Goal: Task Accomplishment & Management: Use online tool/utility

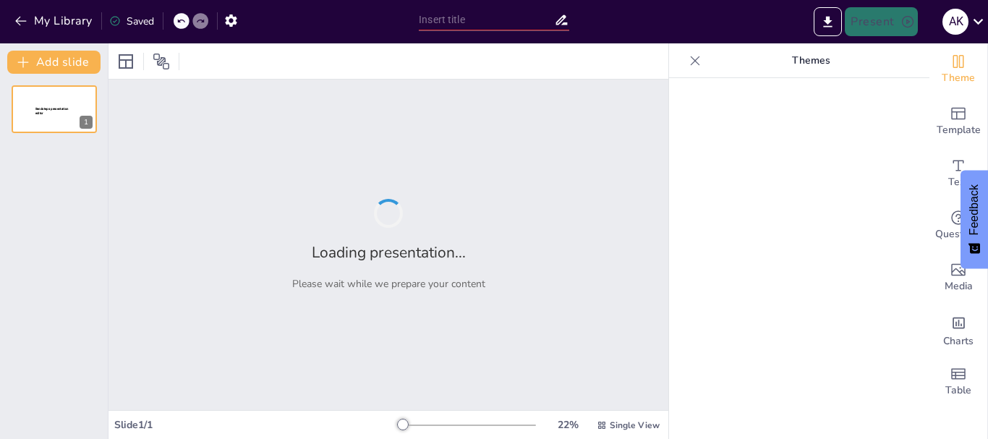
type input "Από το τώρα… στο πριν: Μαθαίνω τον [PERSON_NAME] και τον Παρατατικό"
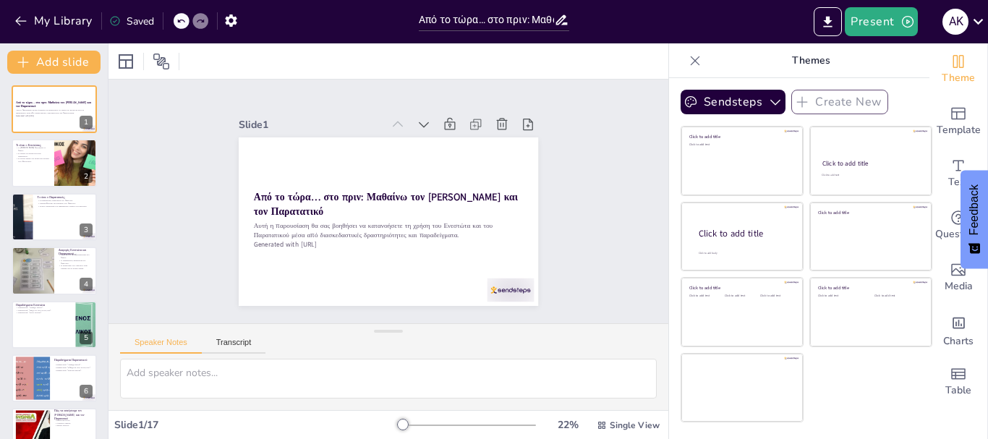
checkbox input "true"
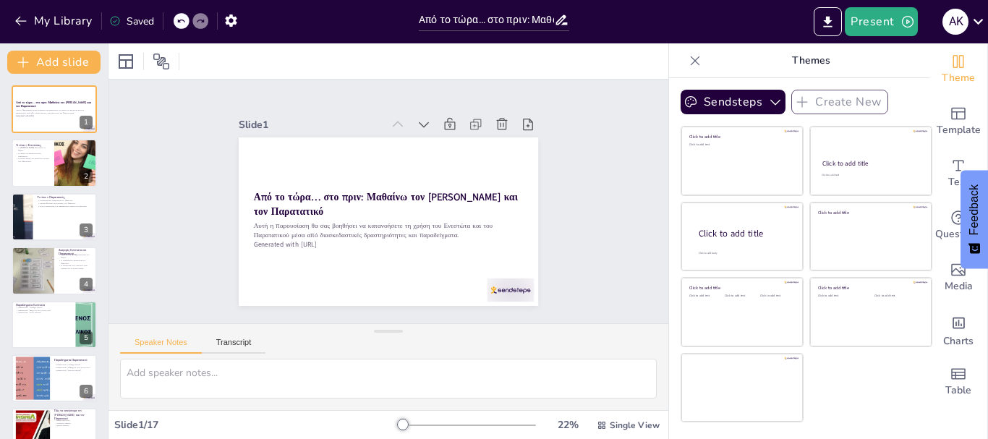
checkbox input "true"
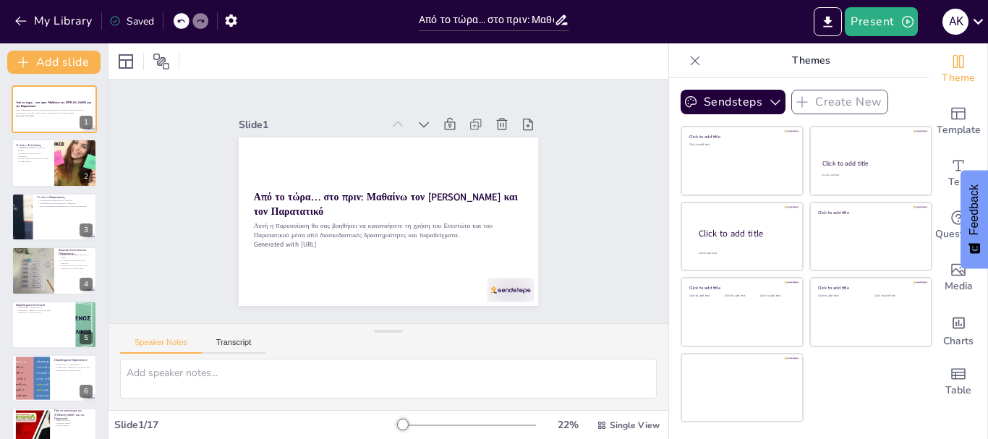
checkbox input "true"
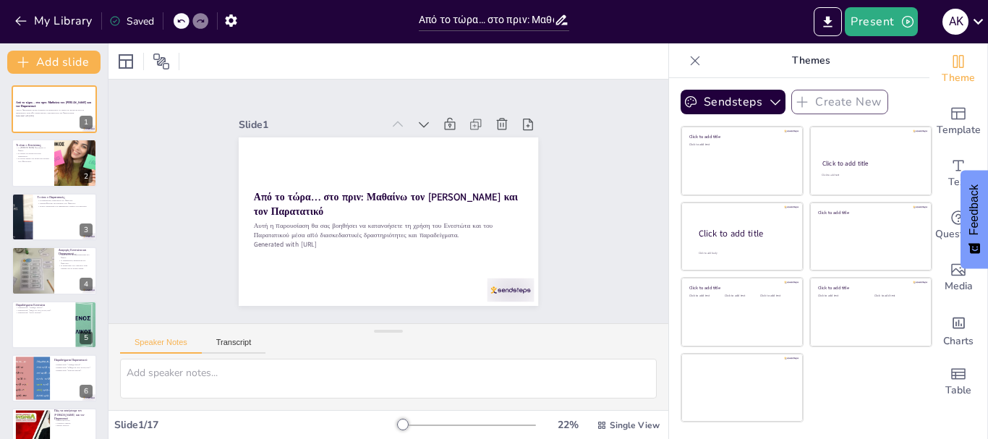
checkbox input "true"
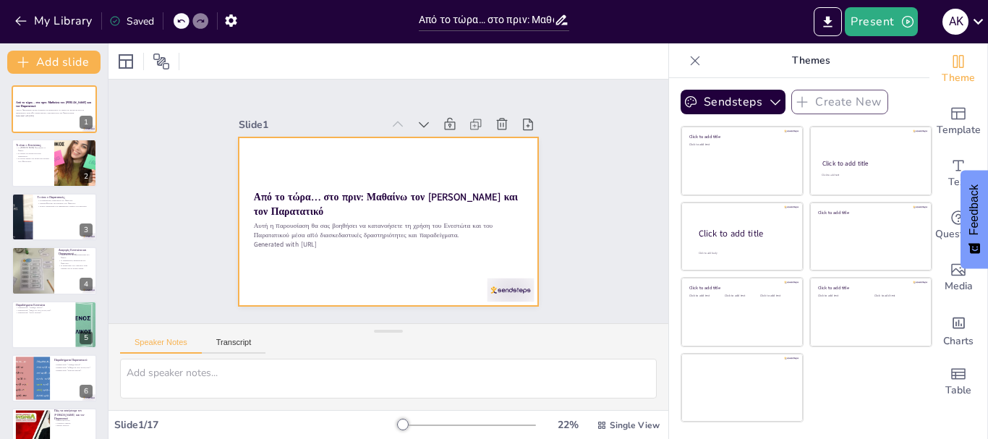
checkbox input "true"
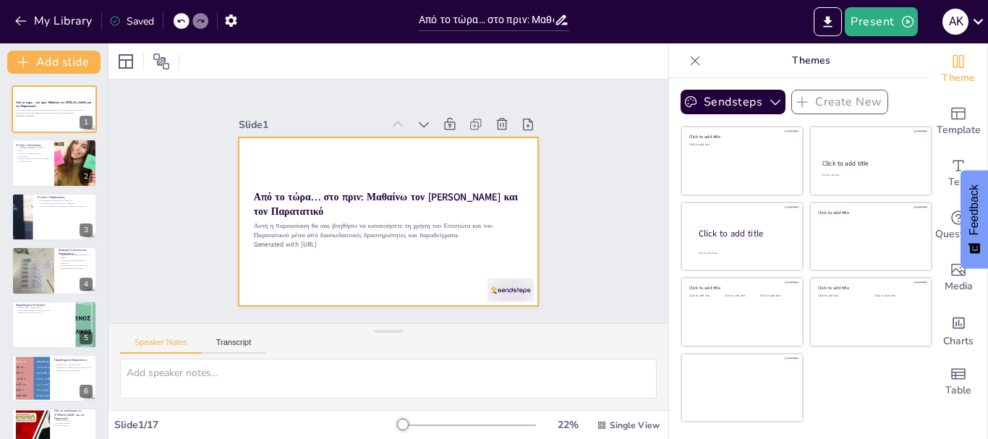
checkbox input "true"
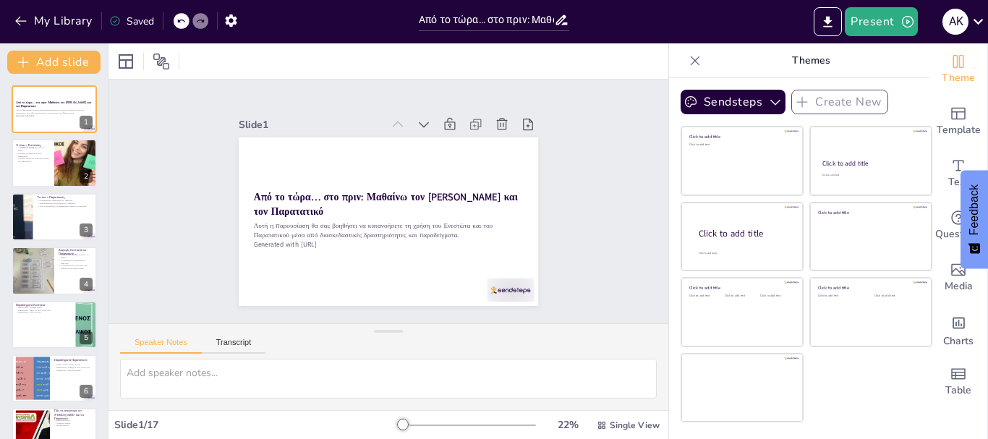
checkbox input "true"
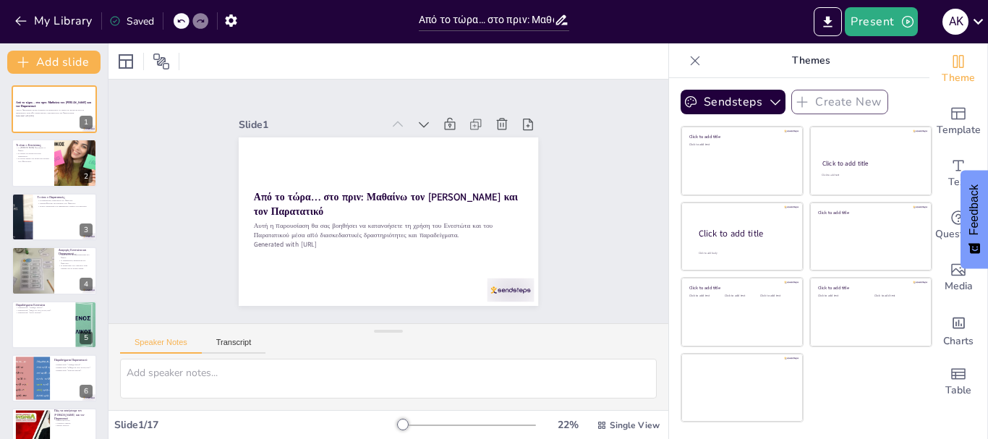
checkbox input "true"
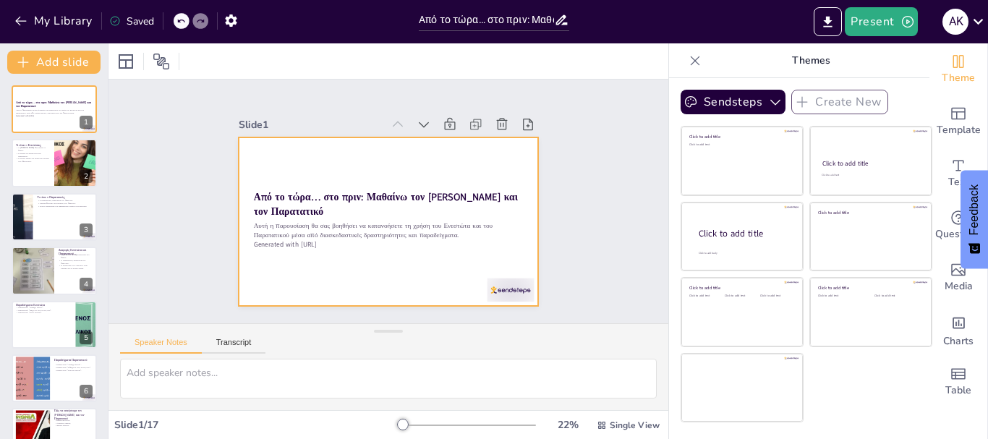
checkbox input "true"
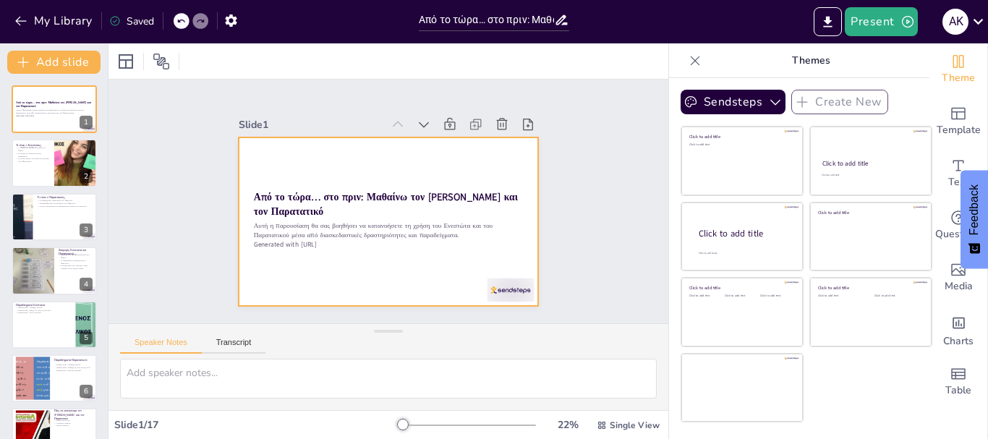
checkbox input "true"
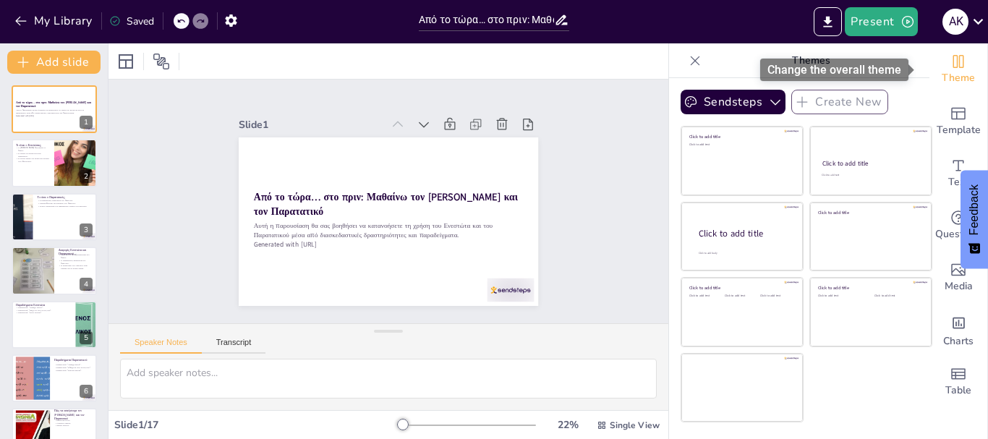
click at [952, 70] on span "Theme" at bounding box center [958, 78] width 33 height 16
checkbox input "true"
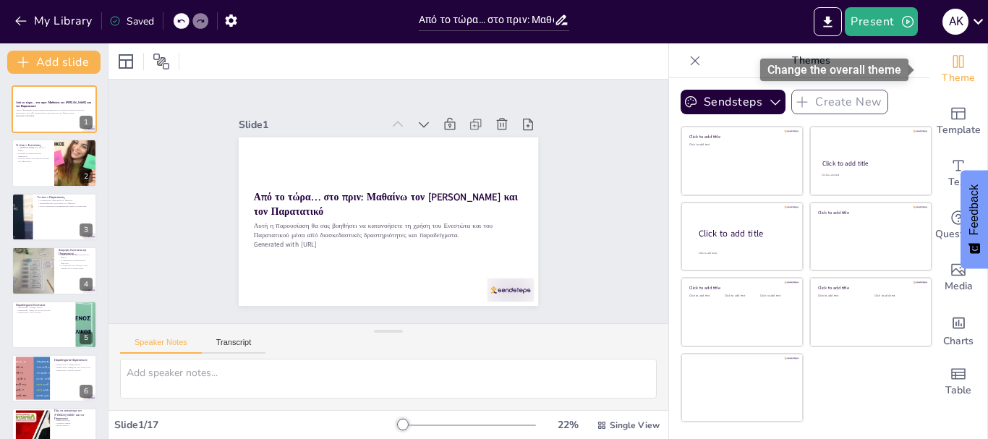
checkbox input "true"
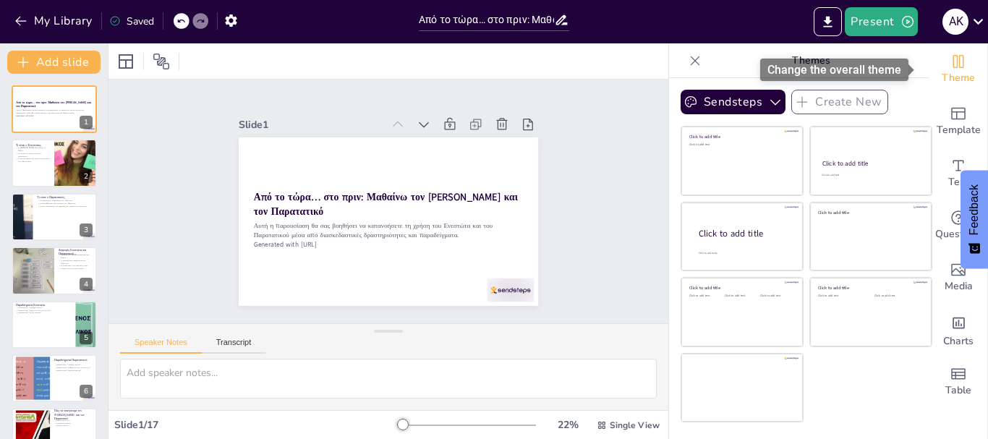
checkbox input "true"
click at [942, 71] on span "Theme" at bounding box center [958, 78] width 33 height 16
checkbox input "true"
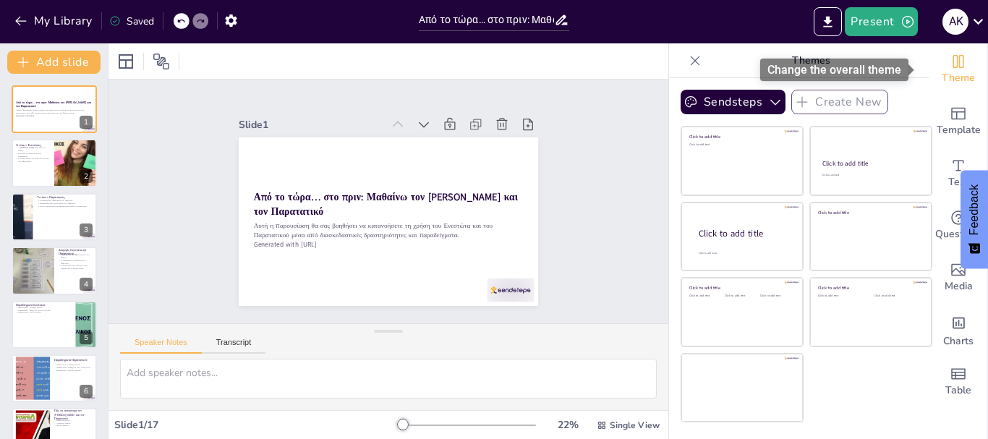
checkbox input "true"
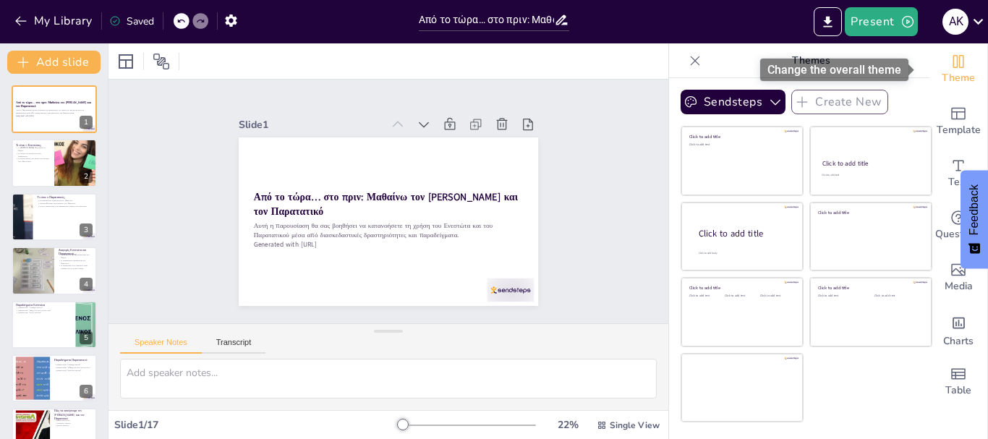
checkbox input "true"
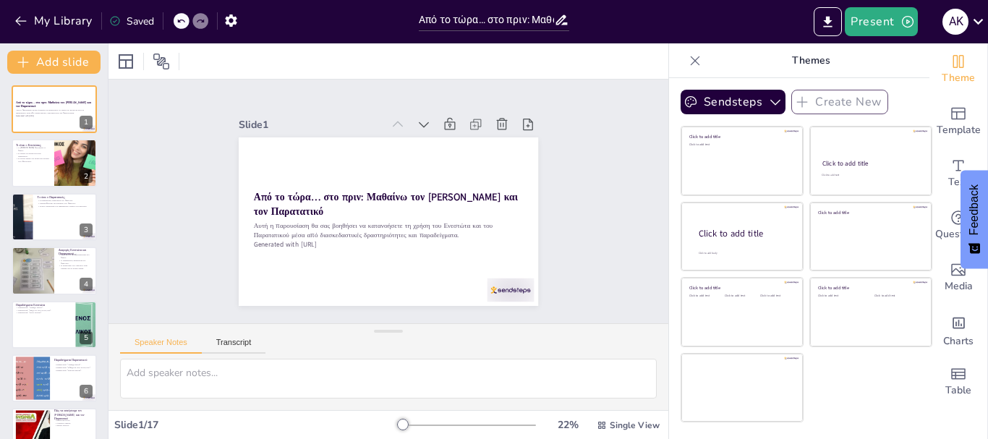
checkbox input "true"
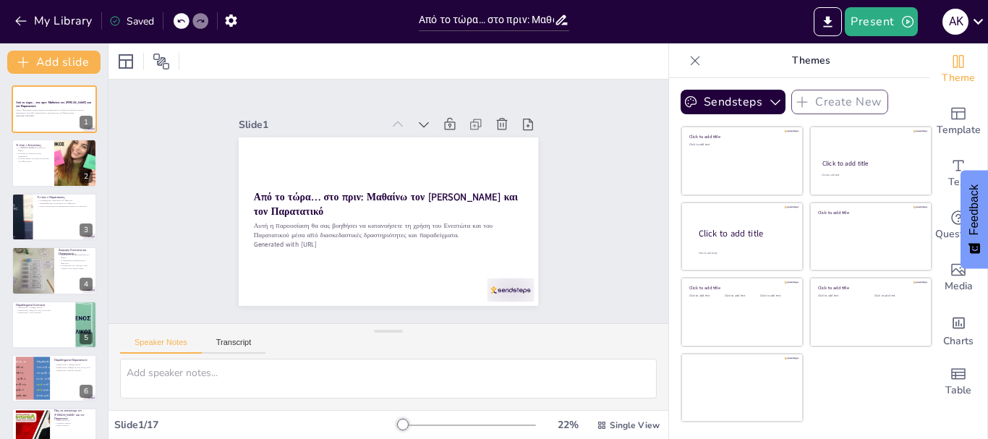
checkbox input "true"
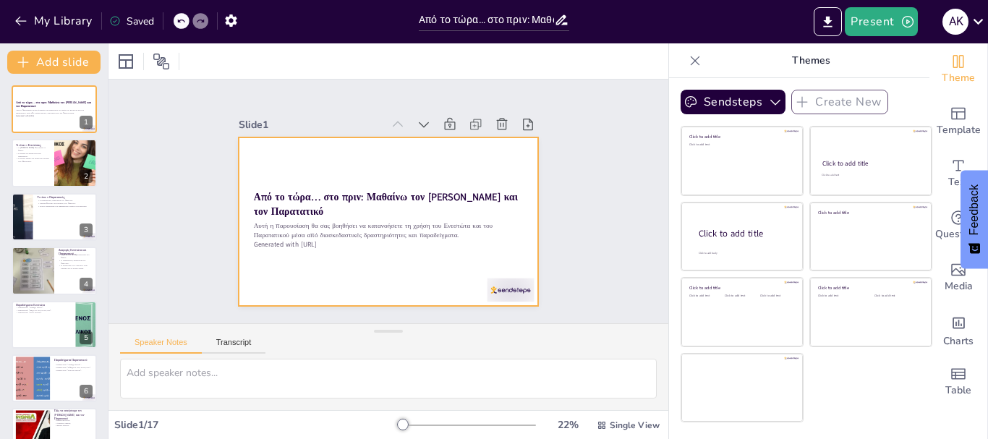
checkbox input "true"
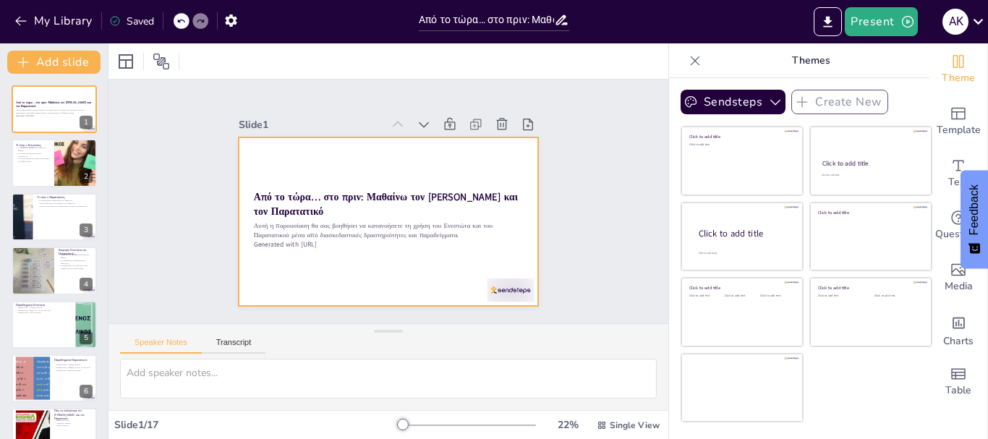
checkbox input "true"
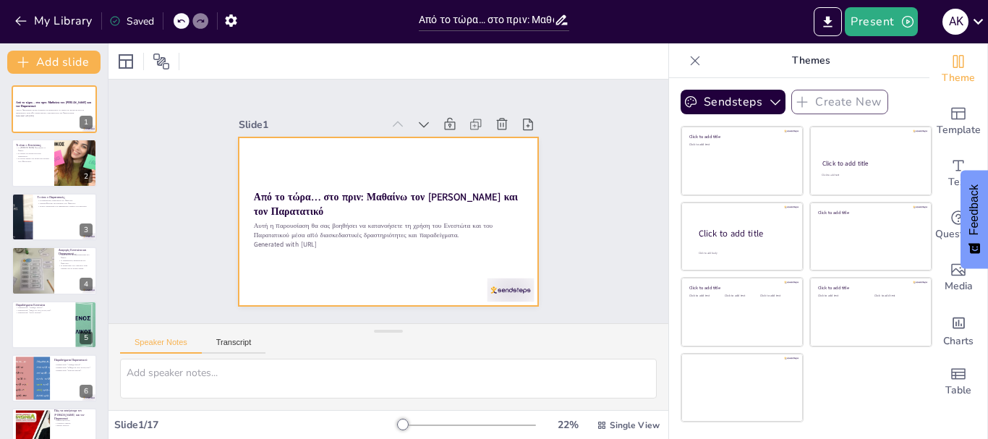
checkbox input "true"
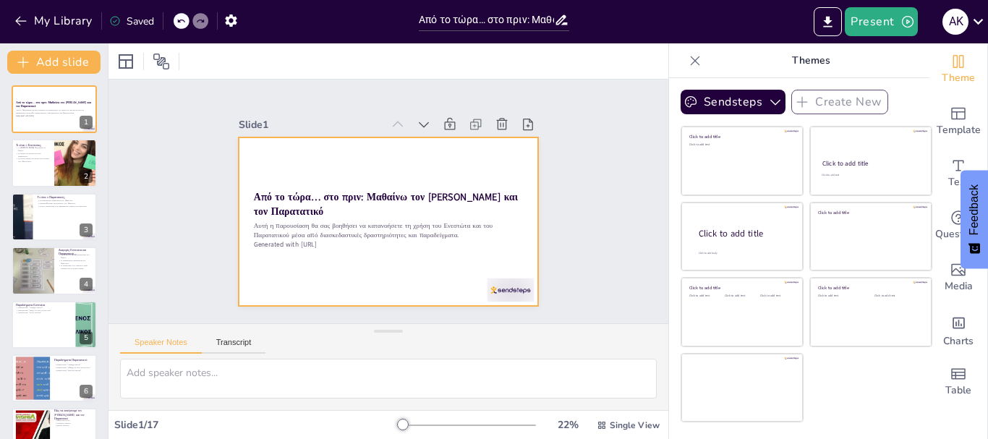
checkbox input "true"
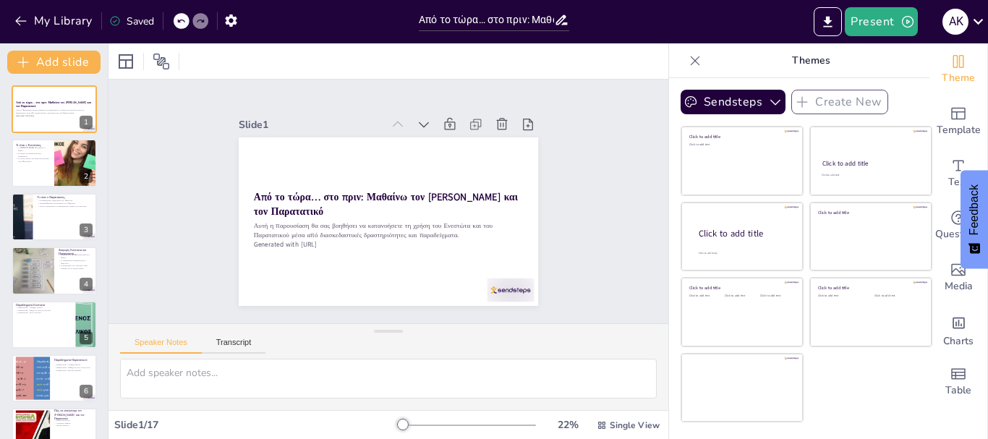
checkbox input "true"
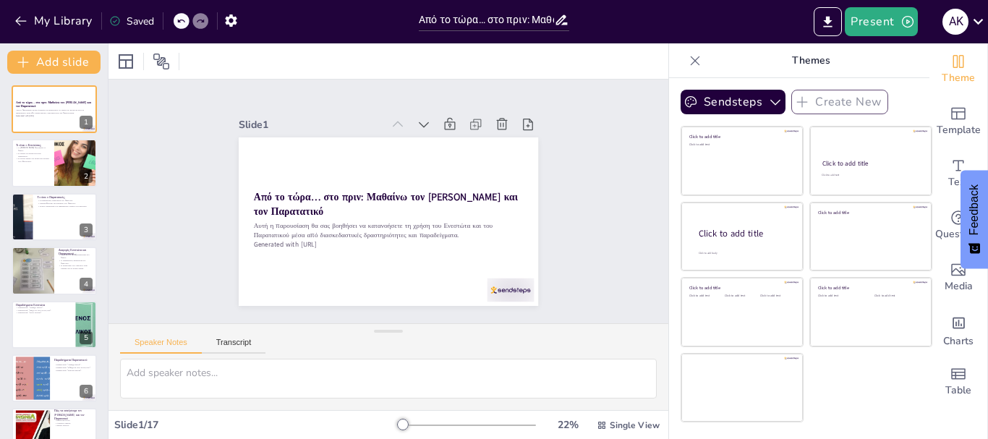
checkbox input "true"
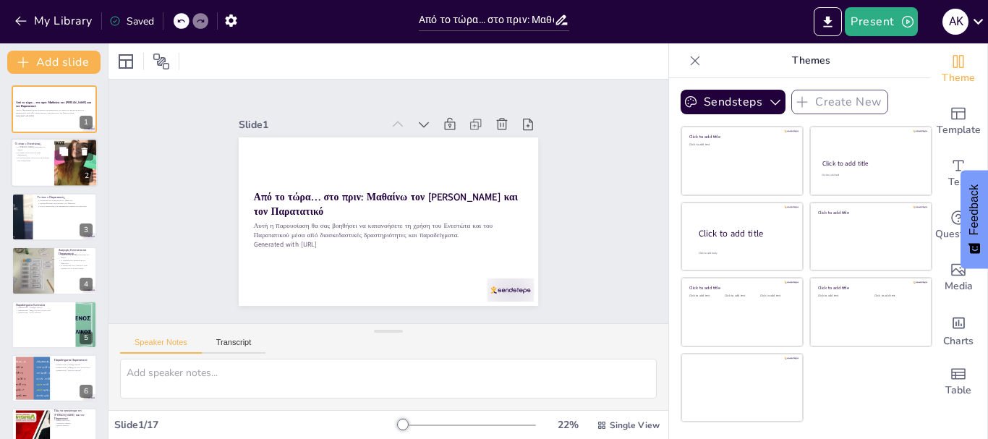
checkbox input "true"
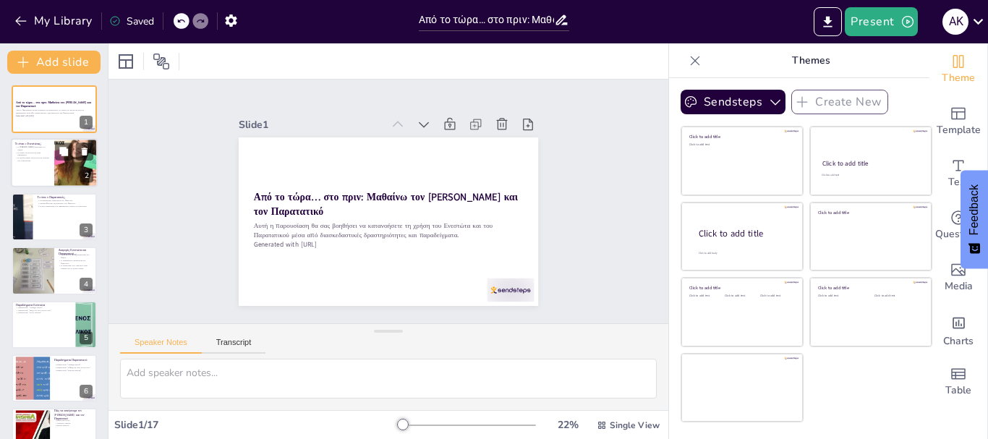
checkbox input "true"
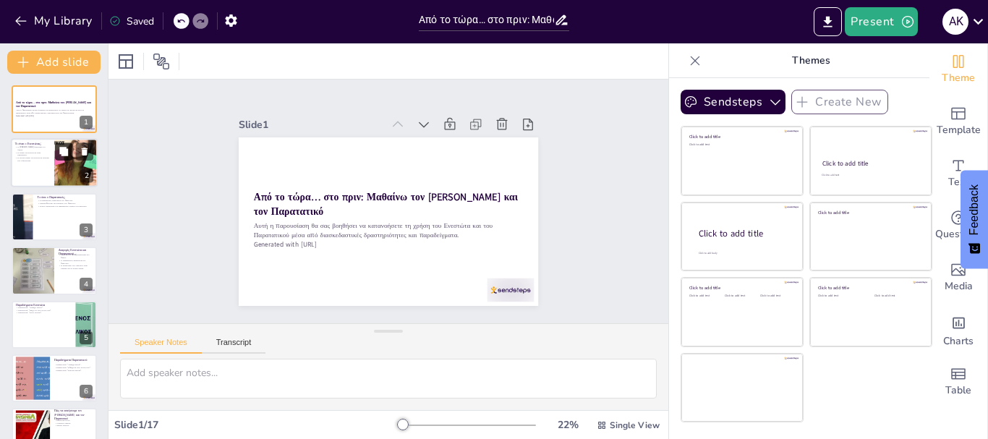
checkbox input "true"
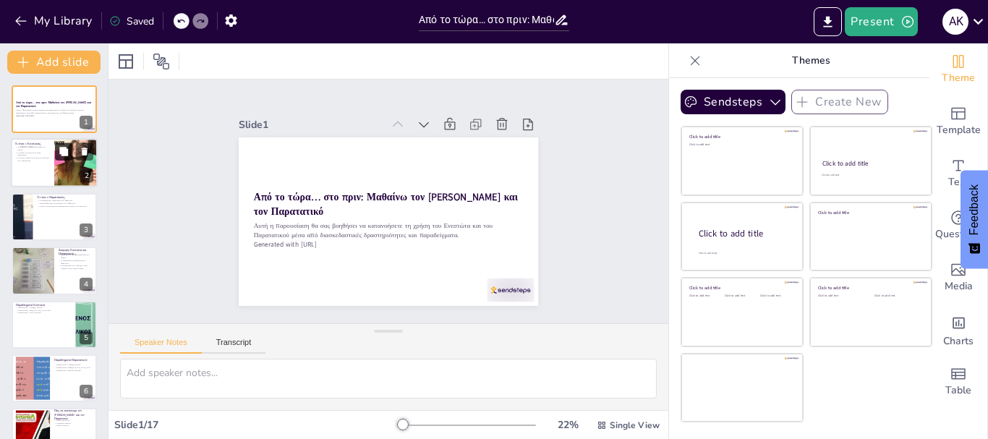
checkbox input "true"
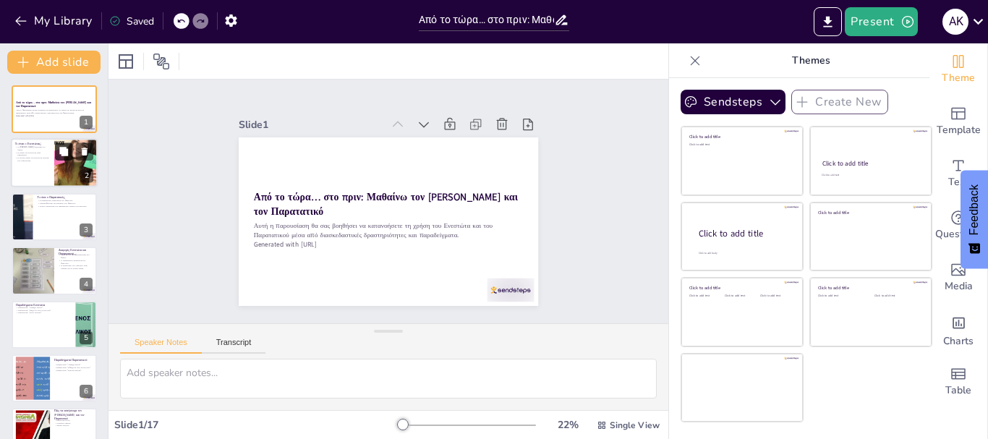
click at [69, 160] on button at bounding box center [63, 151] width 17 height 17
type textarea "Ο Ενεστώτας είναι κρίσιμος για την κατανόηση της γλώσσας, καθώς μας επιτρέπει ν…"
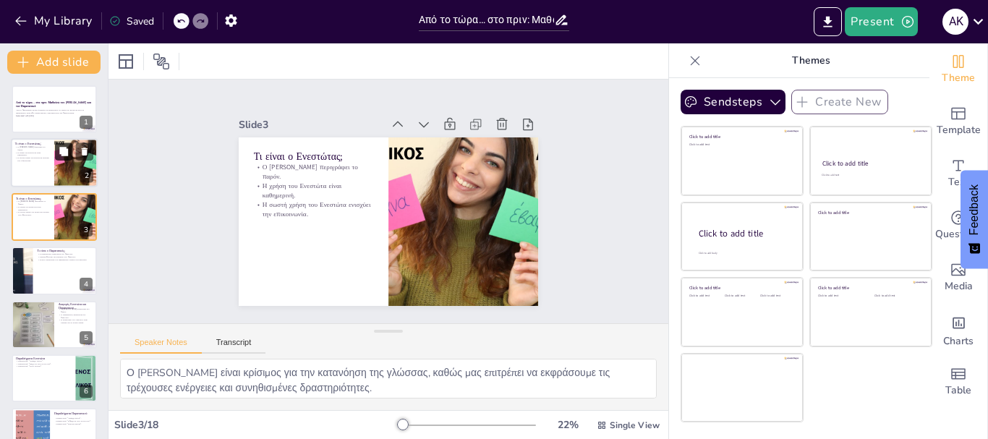
checkbox input "true"
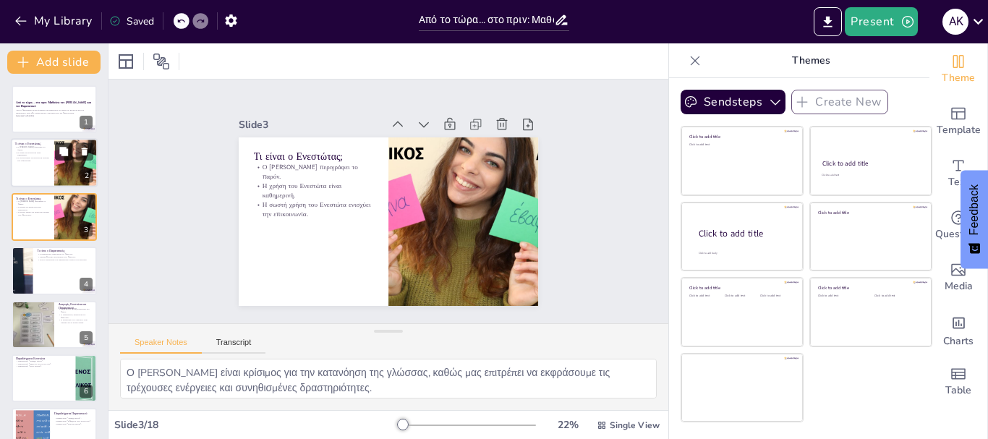
checkbox input "true"
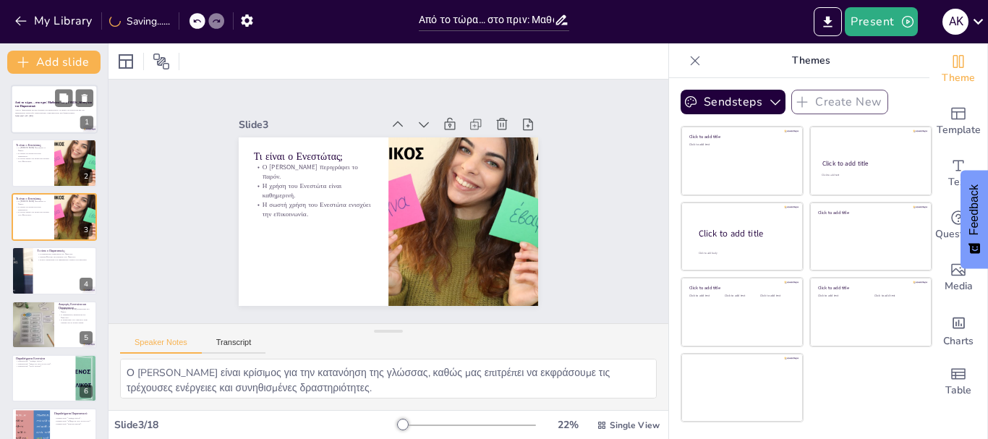
checkbox input "true"
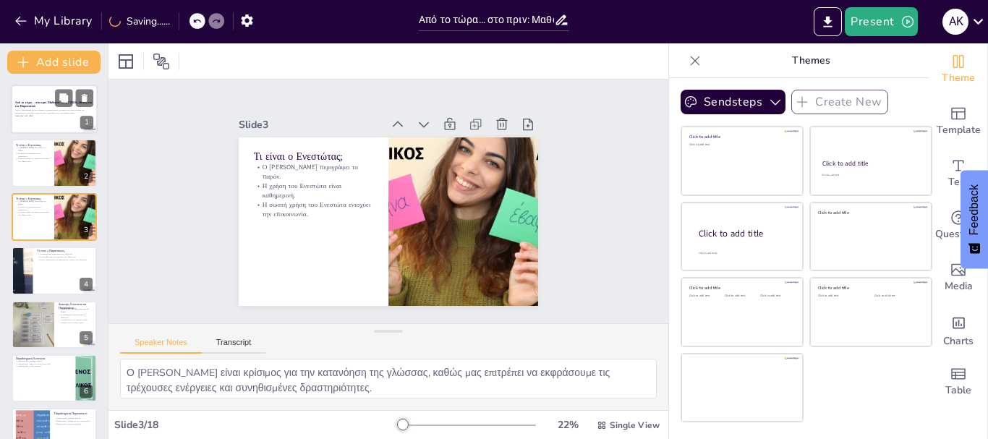
checkbox input "true"
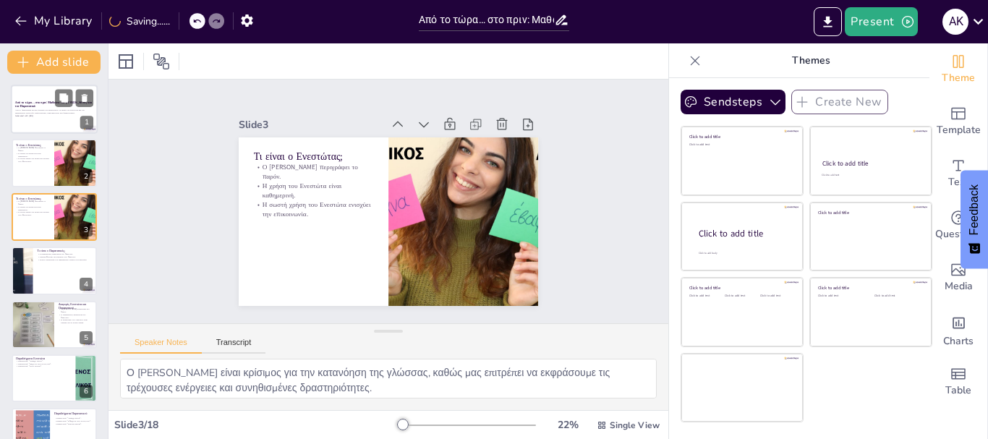
checkbox input "true"
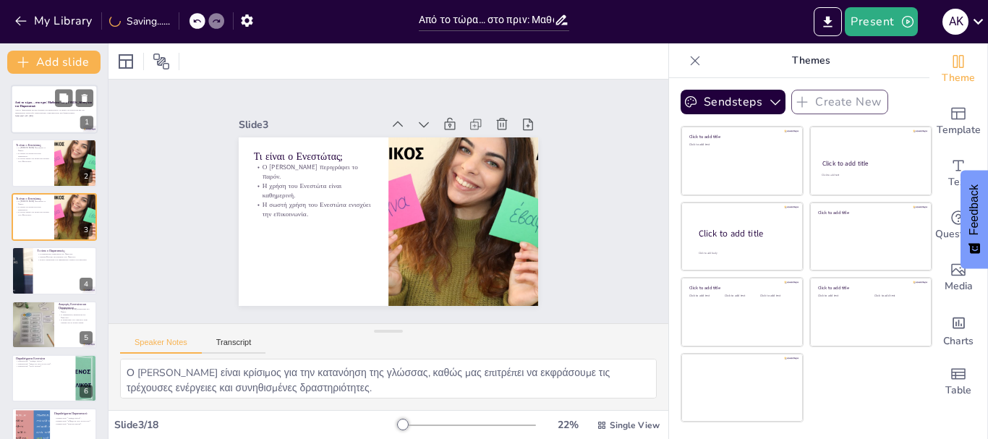
checkbox input "true"
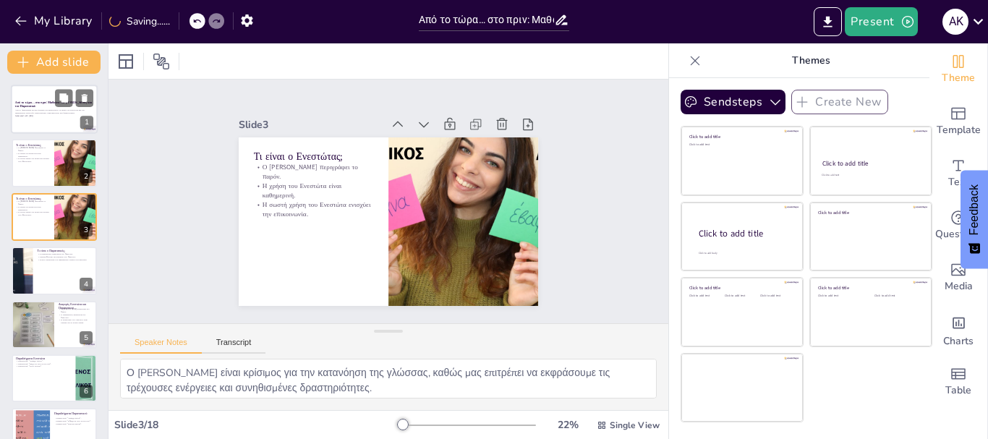
checkbox input "true"
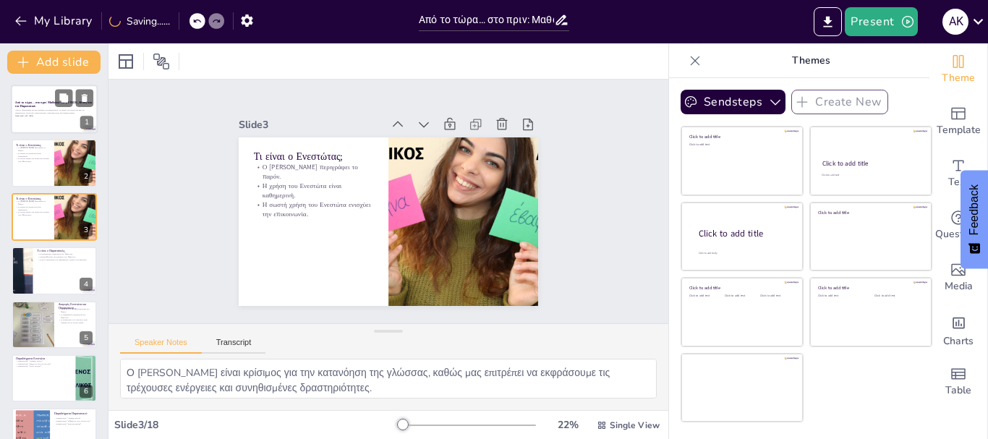
checkbox input "true"
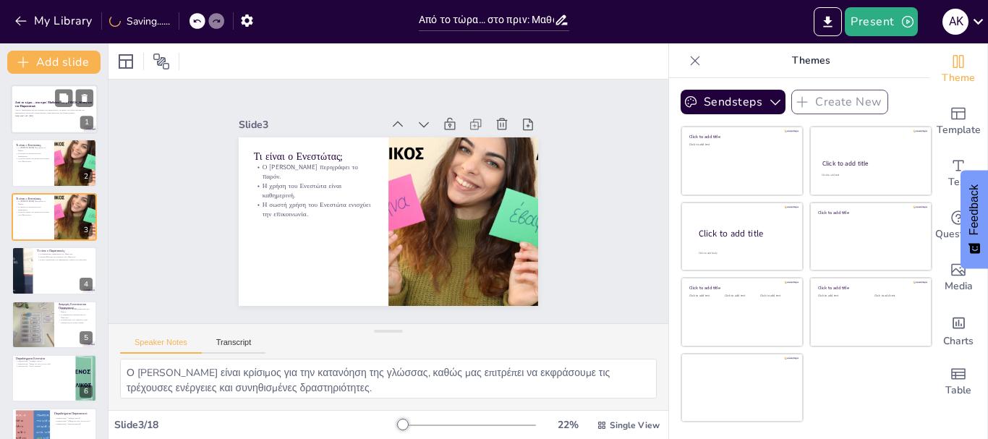
checkbox input "true"
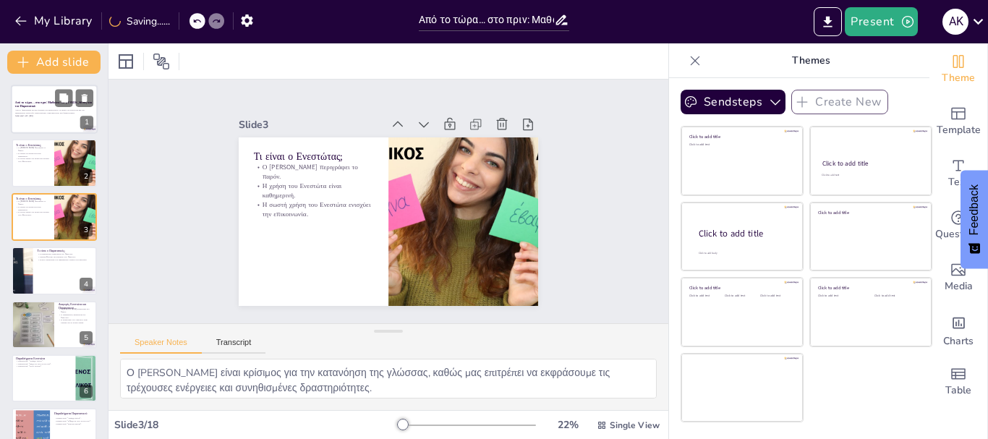
checkbox input "true"
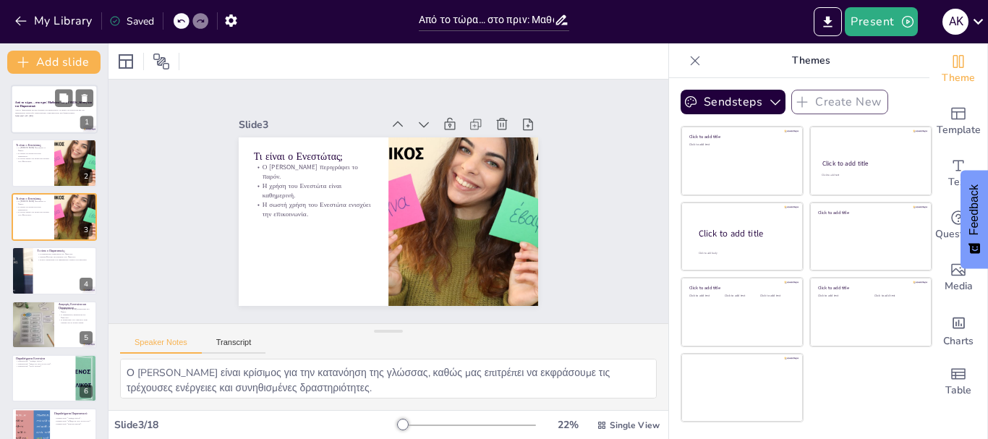
click at [35, 101] on strong "Από το τώρα… στο πριν: Μαθαίνω τον [PERSON_NAME] και τον Παρατατικό" at bounding box center [53, 105] width 77 height 8
checkbox input "true"
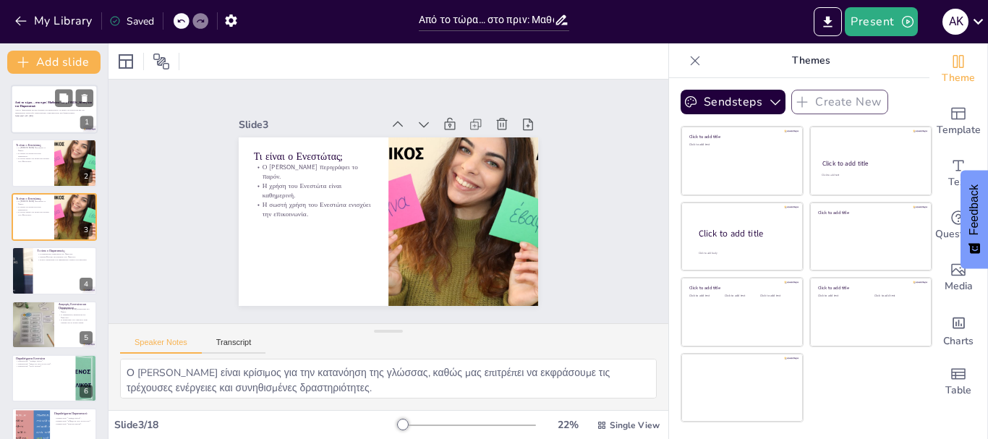
checkbox input "true"
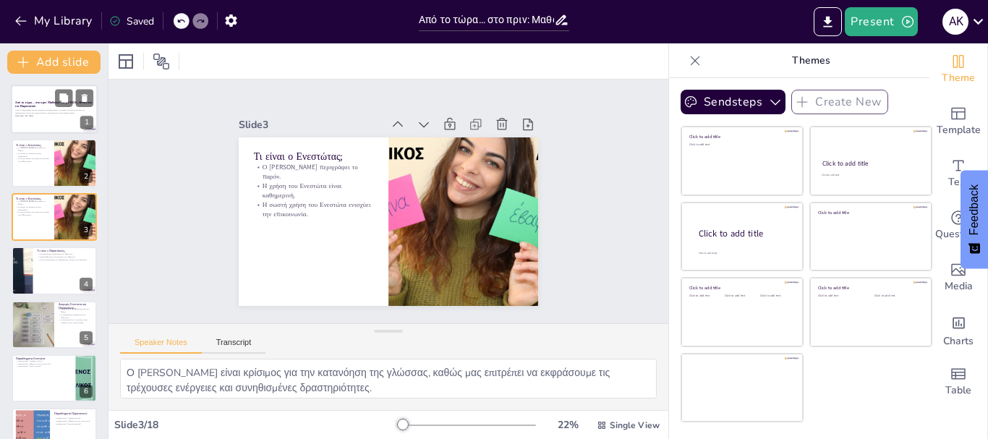
checkbox input "true"
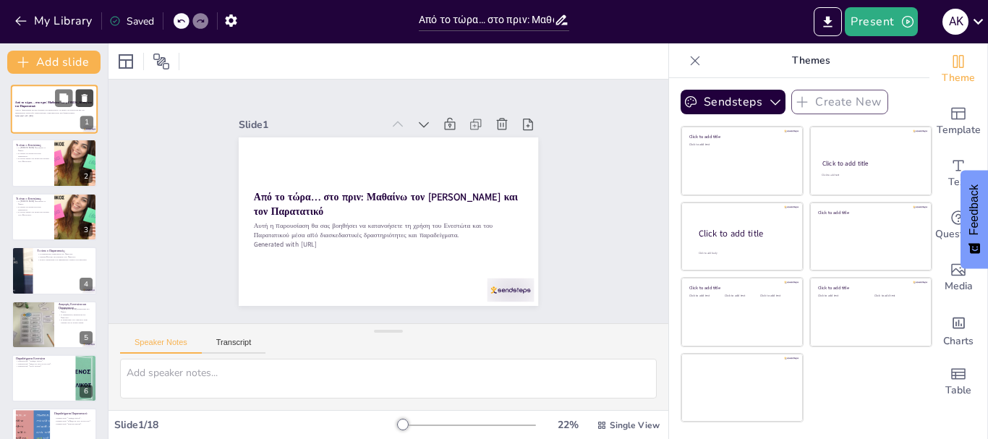
checkbox input "true"
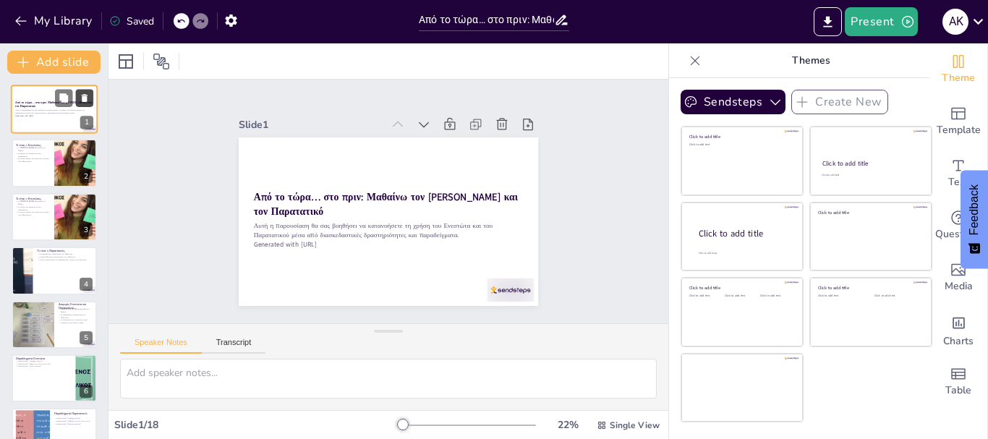
checkbox input "true"
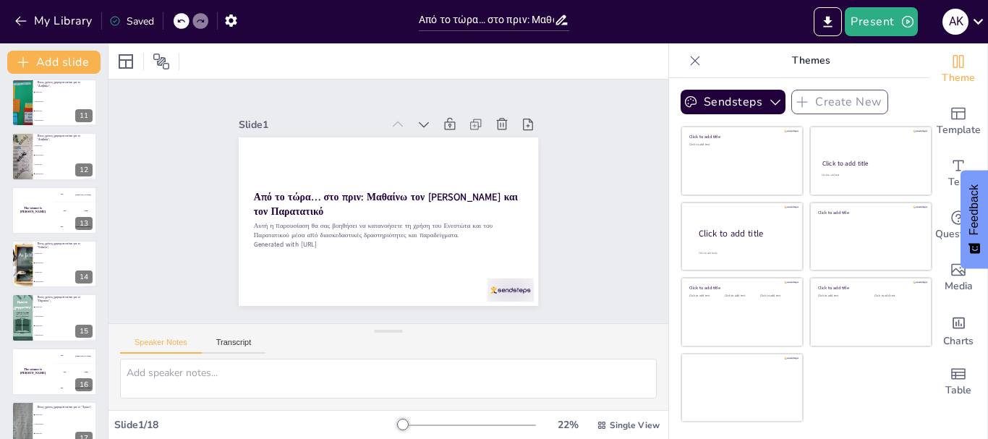
scroll to position [621, 0]
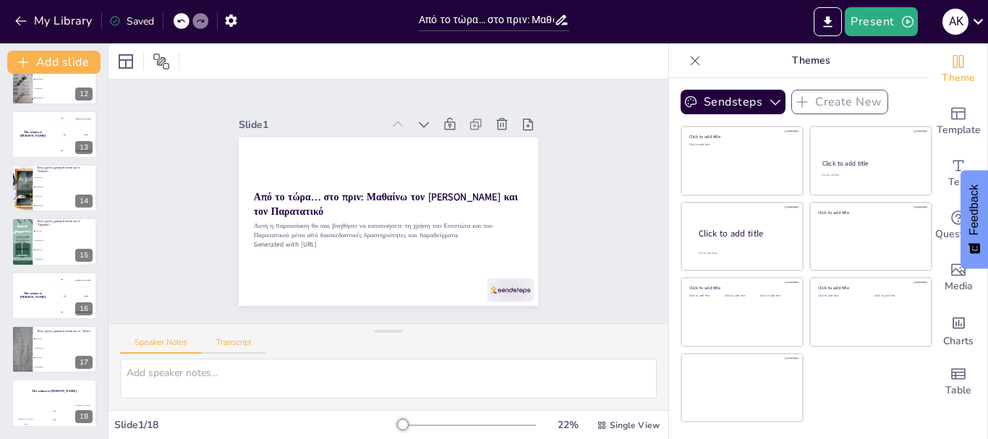
click at [242, 345] on button "Transcript" at bounding box center [234, 346] width 64 height 16
click at [167, 341] on button "Speaker Notes" at bounding box center [161, 346] width 82 height 16
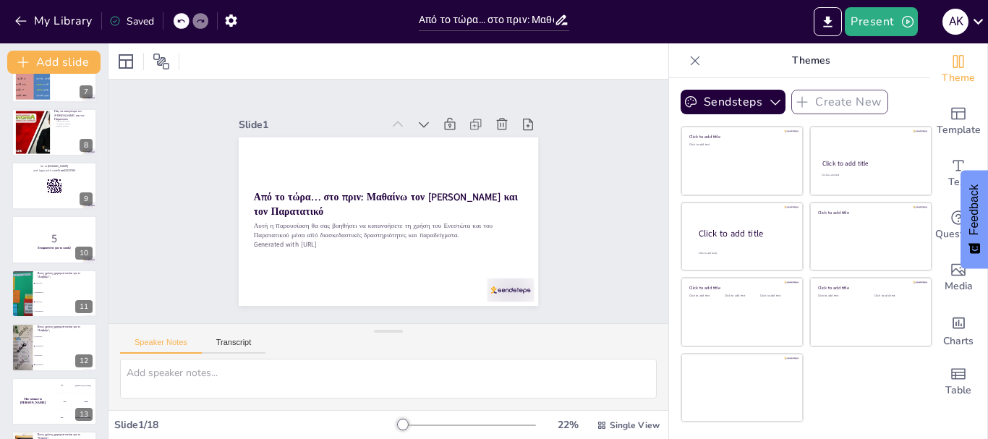
scroll to position [0, 0]
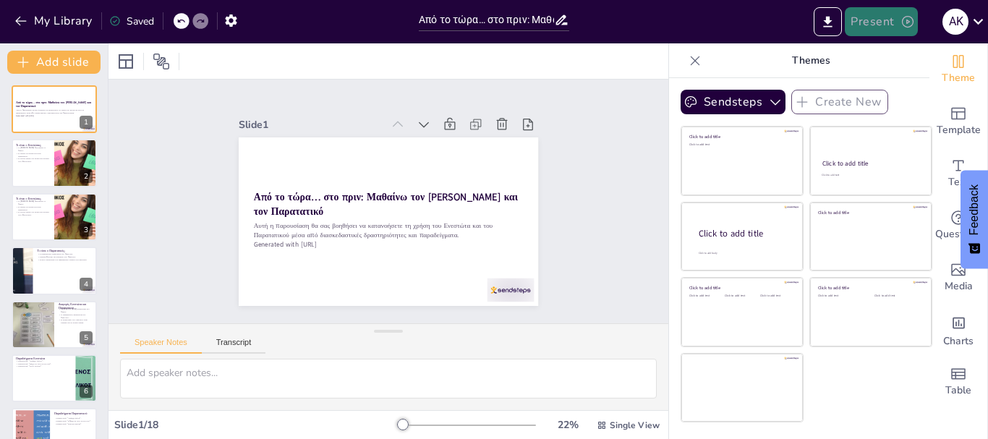
click at [893, 15] on button "Present" at bounding box center [881, 21] width 72 height 29
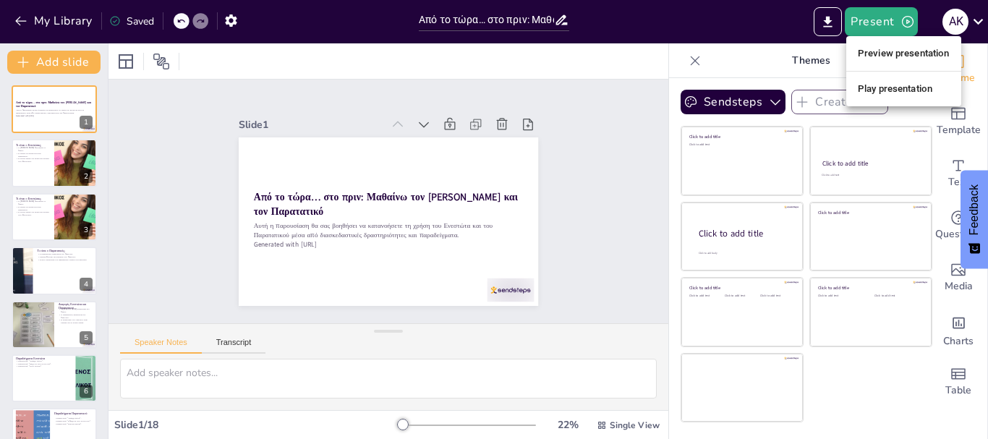
click at [884, 88] on li "Play presentation" at bounding box center [903, 88] width 115 height 23
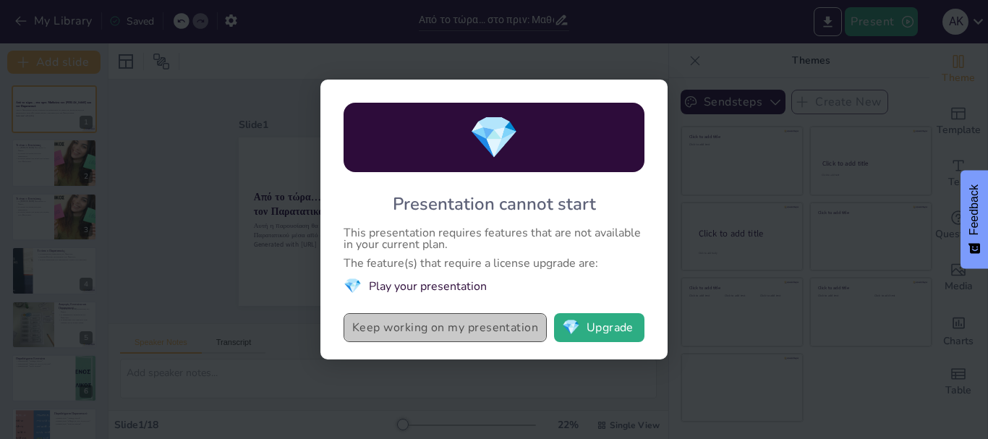
click at [493, 329] on button "Keep working on my presentation" at bounding box center [445, 327] width 203 height 29
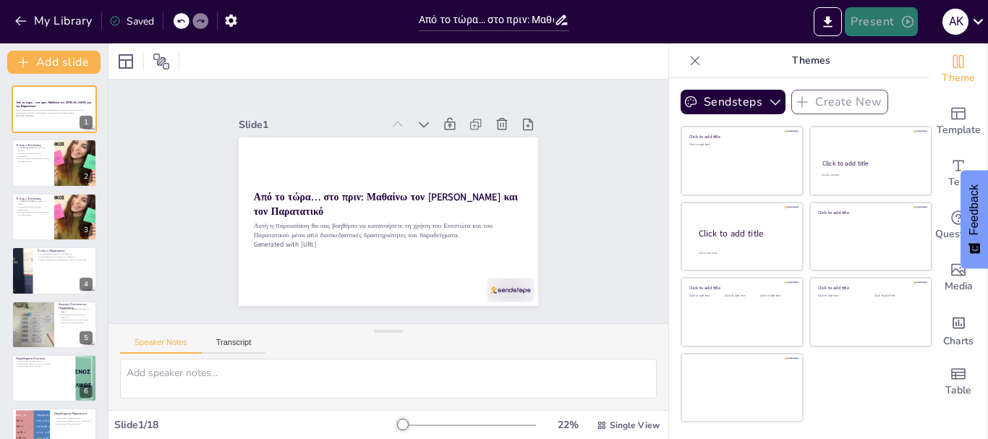
click at [872, 17] on button "Present" at bounding box center [881, 21] width 72 height 29
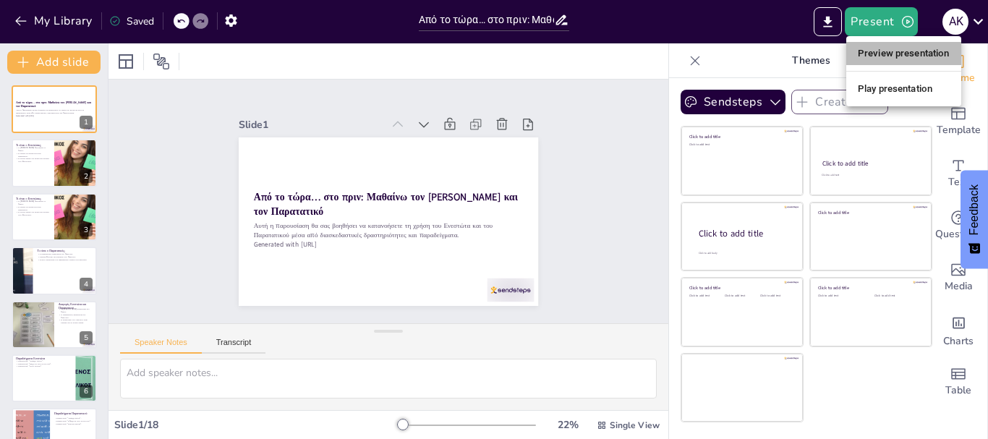
click at [879, 48] on li "Preview presentation" at bounding box center [903, 53] width 115 height 23
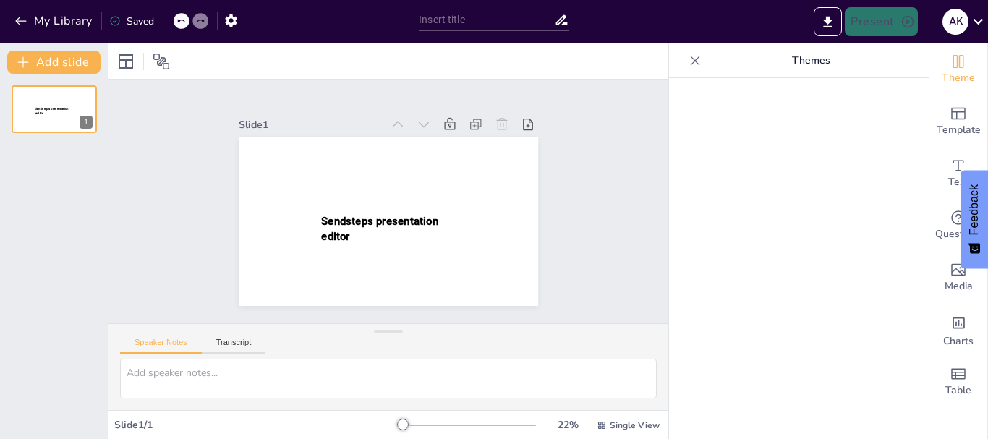
type input "Από το τώρα… στο πριν: Μαθαίνω τον [PERSON_NAME] και τον Παρατατικό"
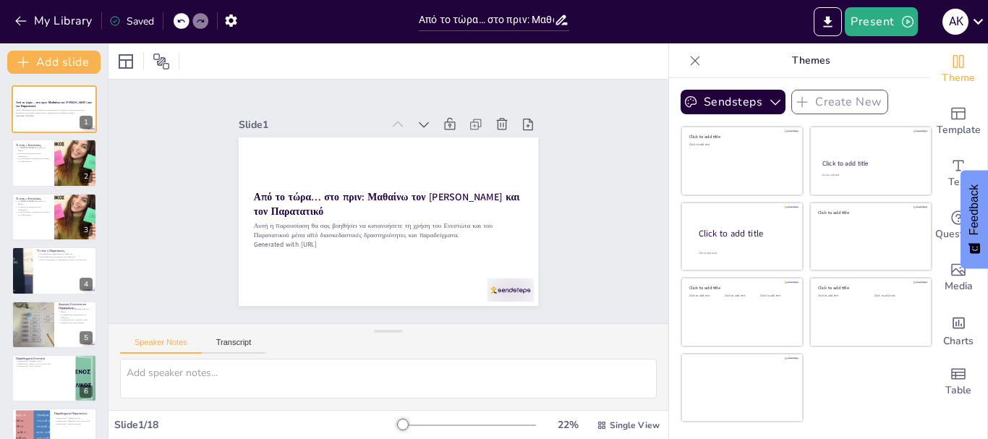
checkbox input "true"
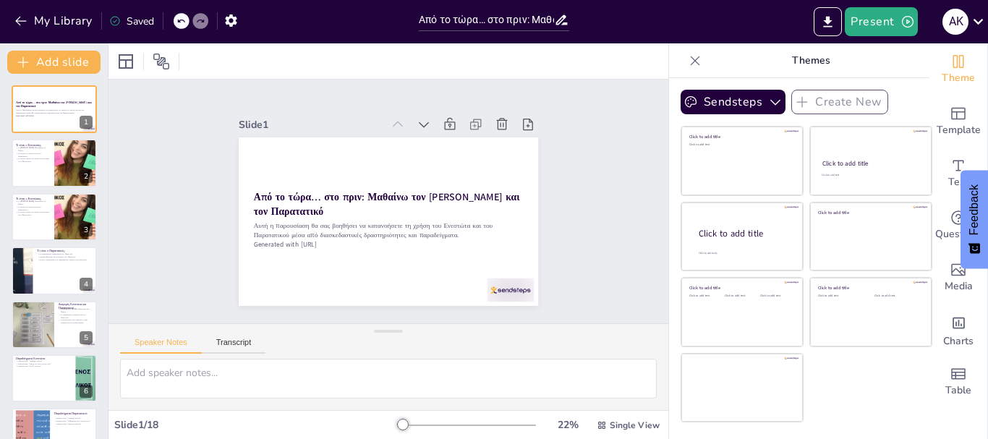
checkbox input "true"
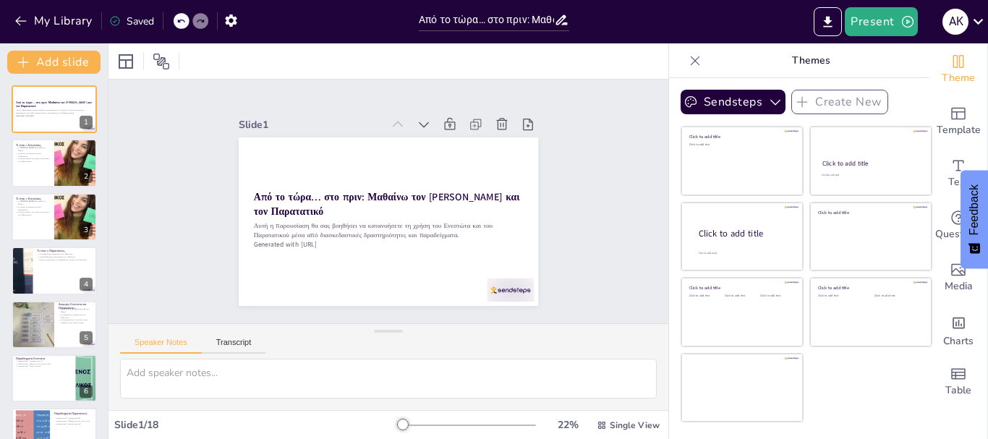
checkbox input "true"
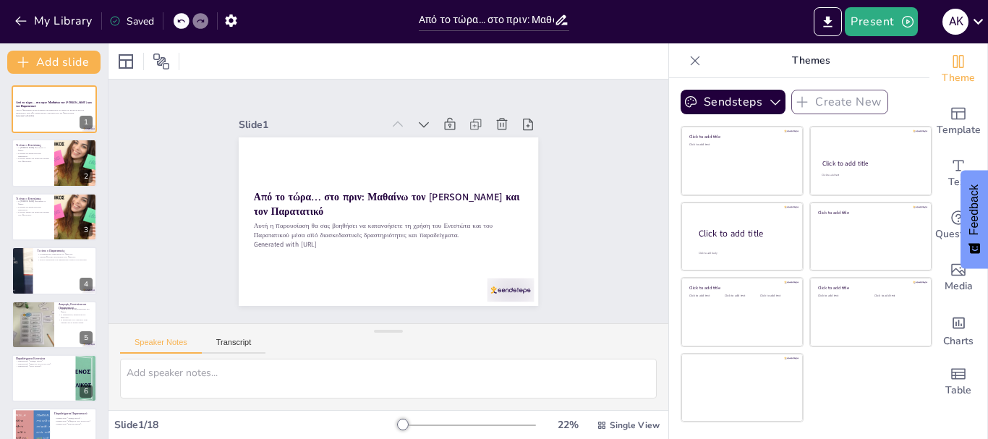
checkbox input "true"
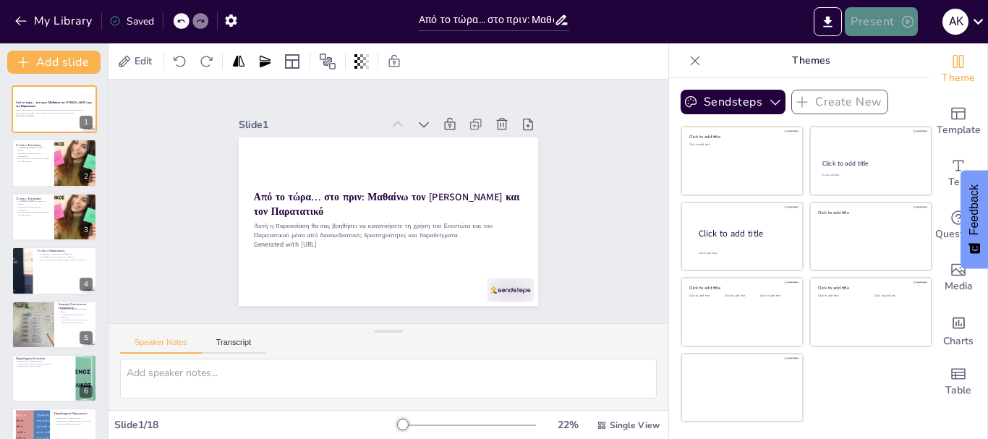
click at [875, 18] on button "Present" at bounding box center [881, 21] width 72 height 29
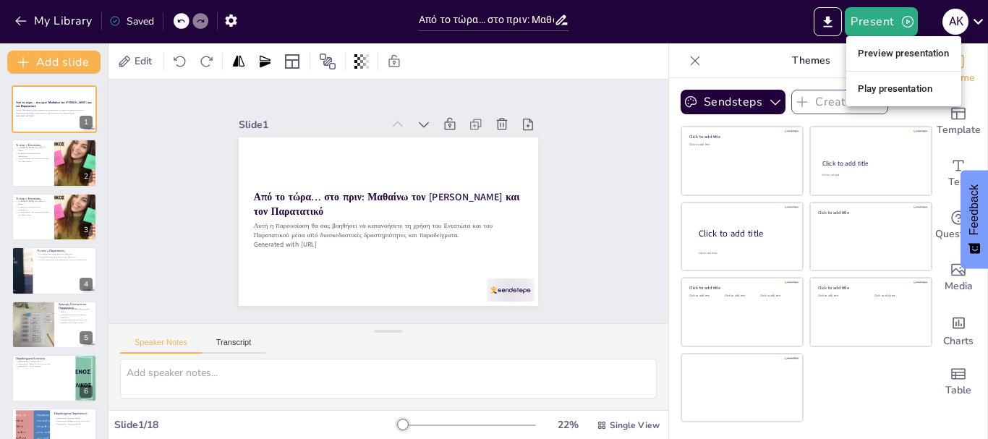
click at [890, 85] on li "Play presentation" at bounding box center [903, 88] width 115 height 23
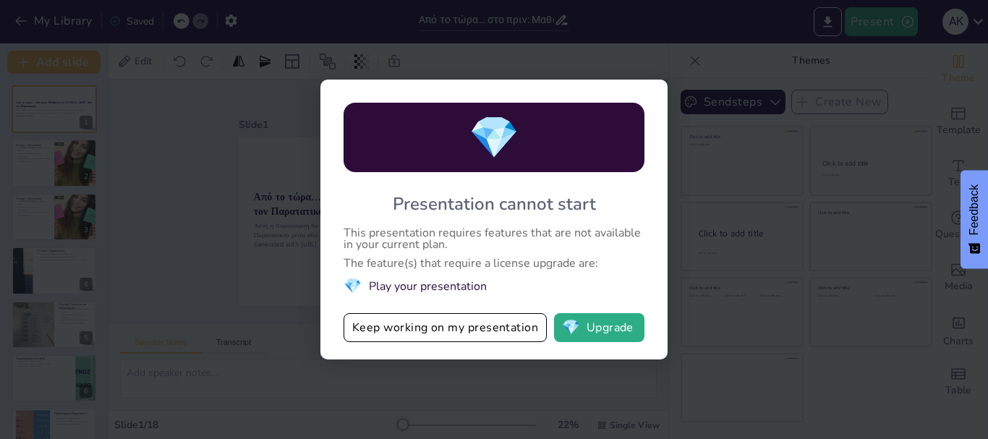
click at [471, 281] on li "💎 Play your presentation" at bounding box center [494, 286] width 301 height 20
click at [487, 321] on button "Keep working on my presentation" at bounding box center [445, 327] width 203 height 29
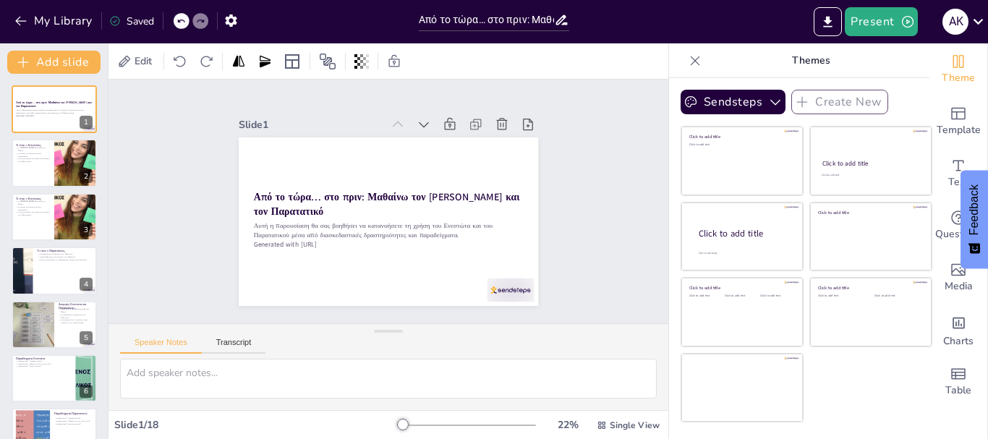
checkbox input "true"
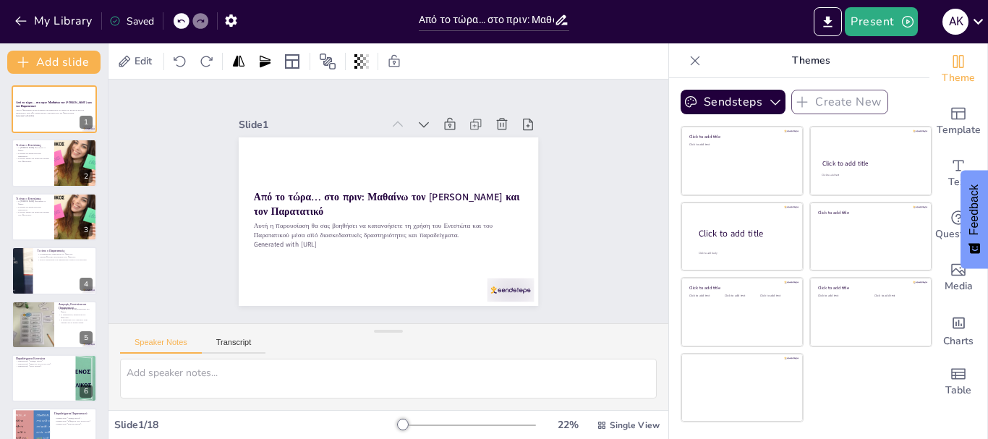
checkbox input "true"
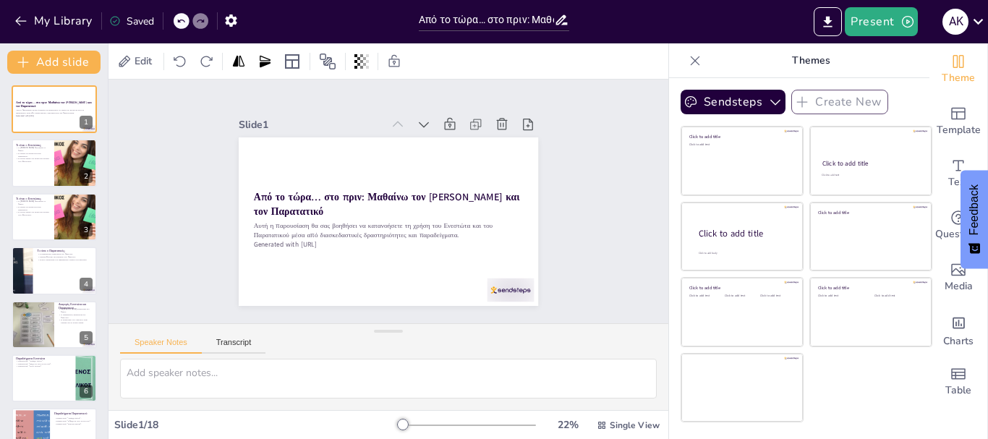
checkbox input "true"
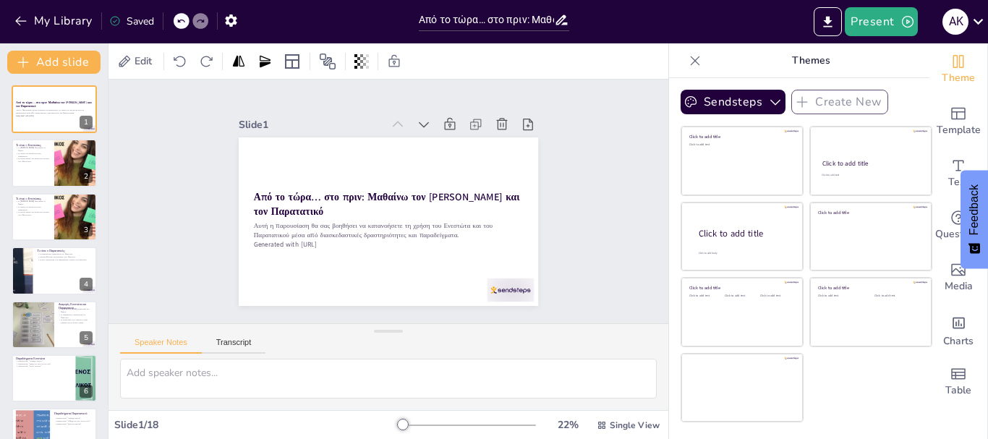
checkbox input "true"
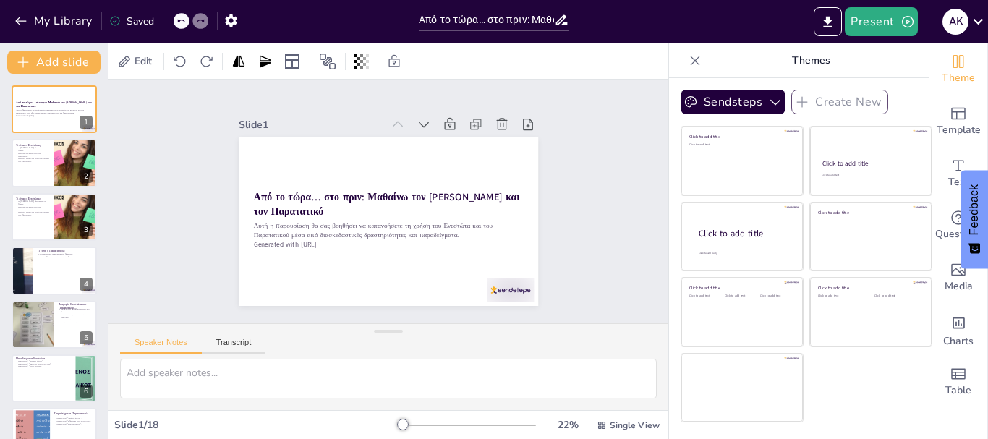
checkbox input "true"
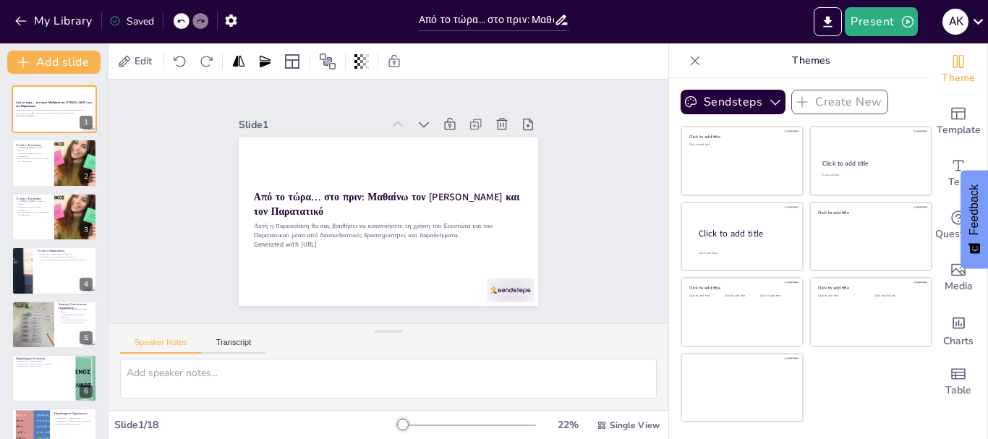
checkbox input "true"
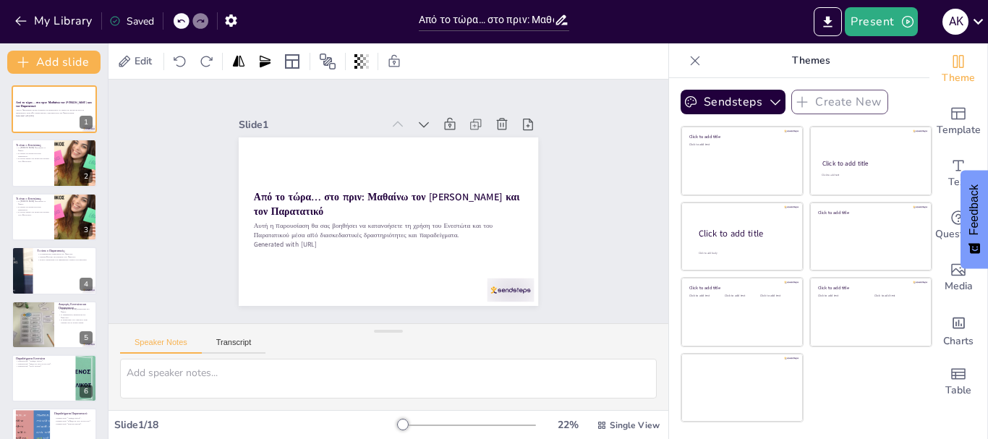
checkbox input "true"
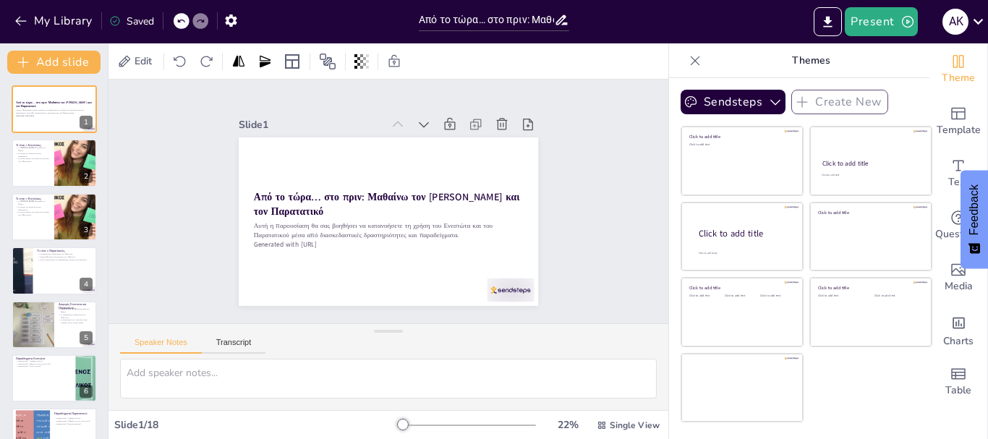
checkbox input "true"
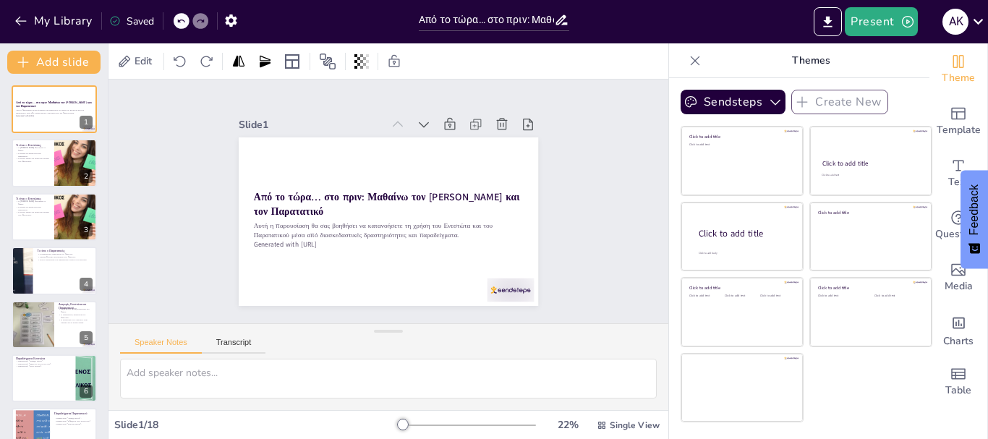
checkbox input "true"
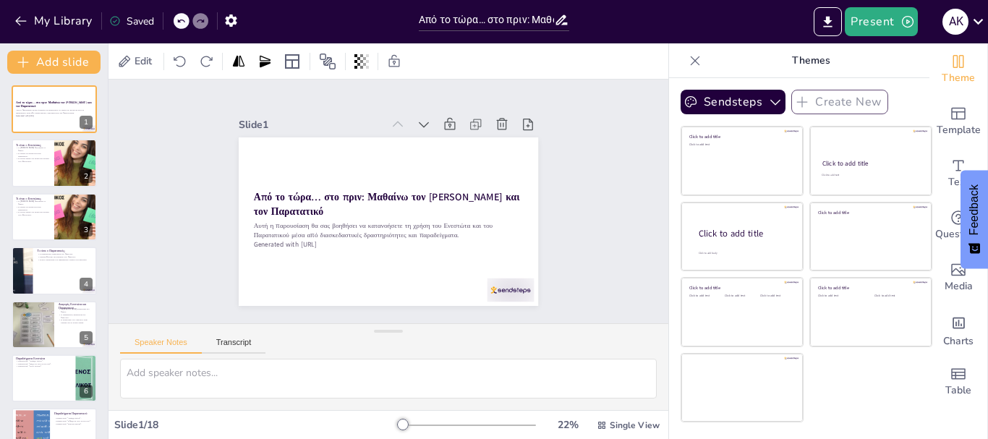
checkbox input "true"
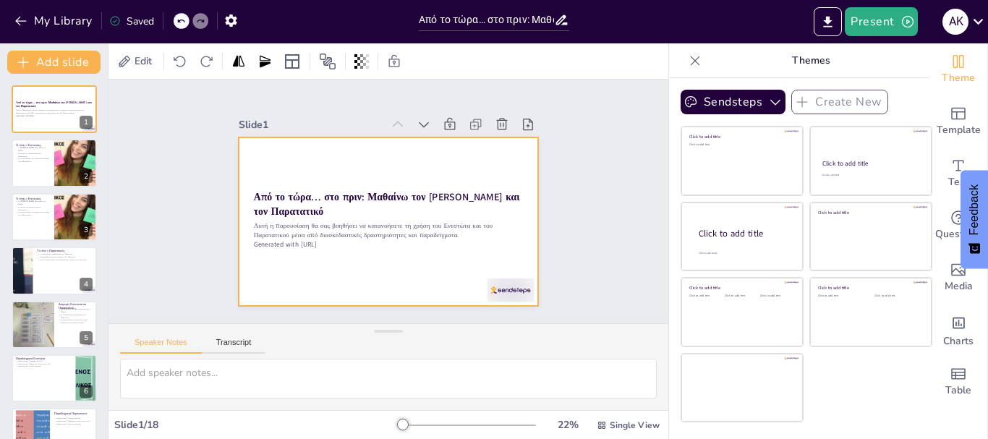
checkbox input "true"
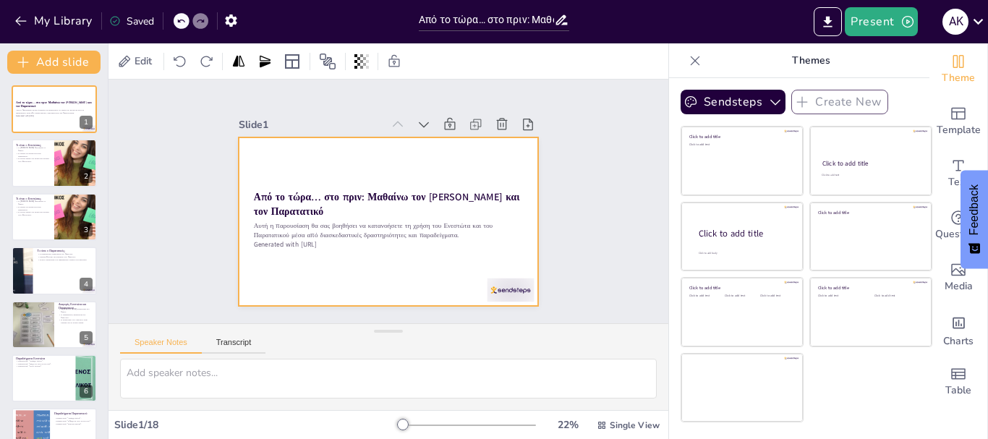
checkbox input "true"
